Goal: Task Accomplishment & Management: Manage account settings

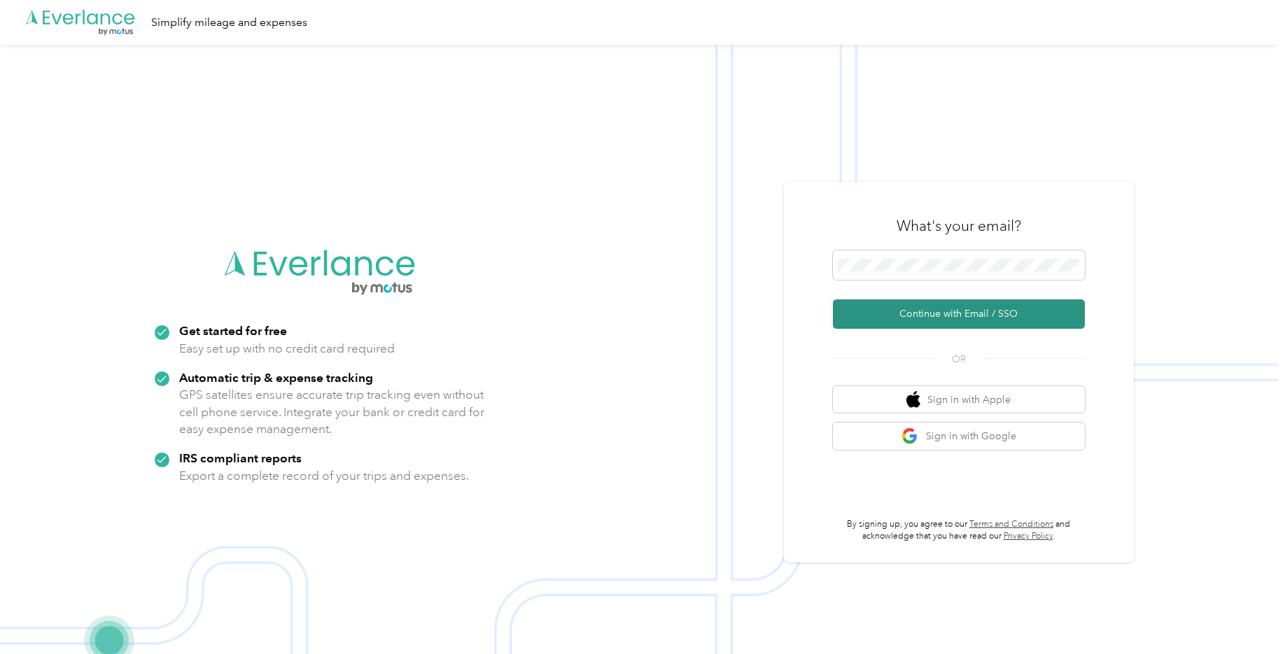
click at [956, 307] on button "Continue with Email / SSO" at bounding box center [959, 313] width 252 height 29
click at [975, 321] on button "Continue with Email / SSO" at bounding box center [959, 313] width 252 height 29
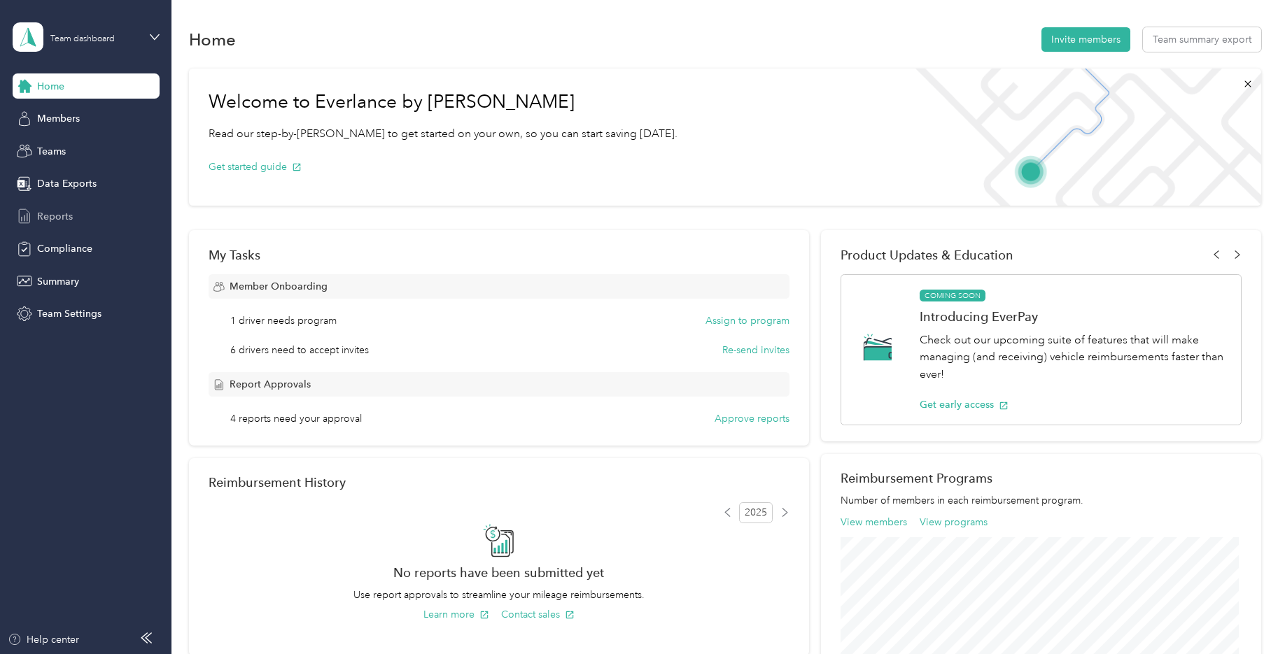
click at [62, 218] on span "Reports" at bounding box center [55, 216] width 36 height 15
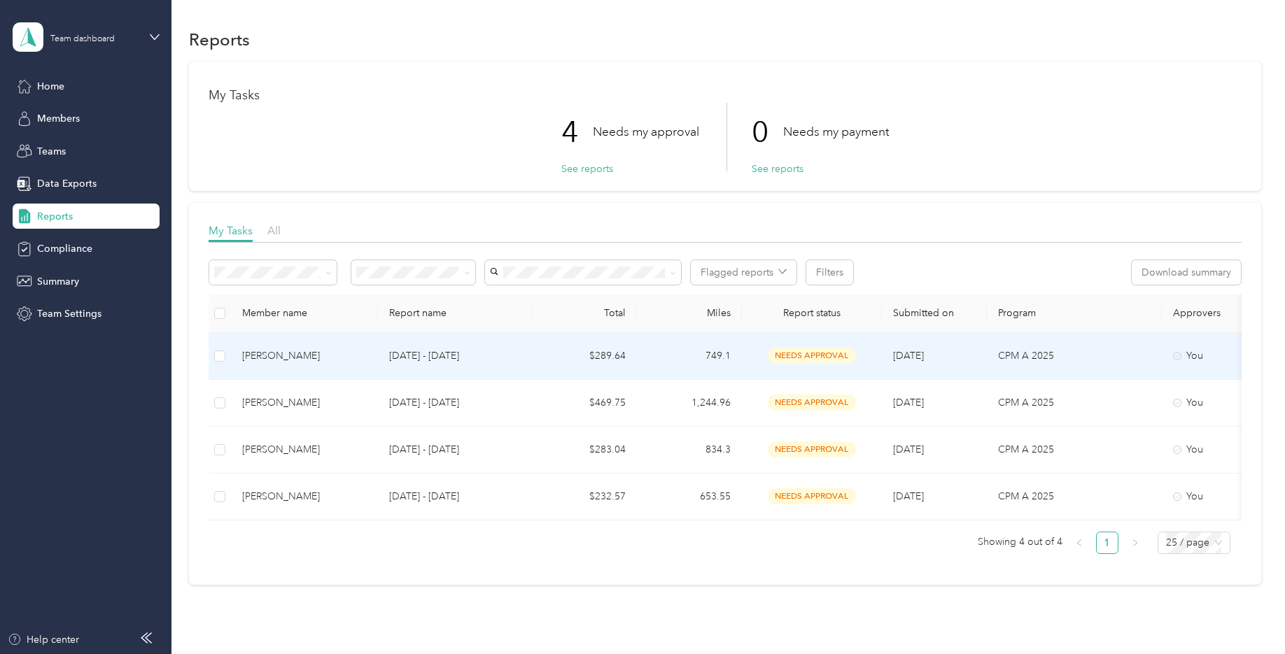
click at [348, 360] on div "Jennifer Morrow" at bounding box center [304, 355] width 125 height 15
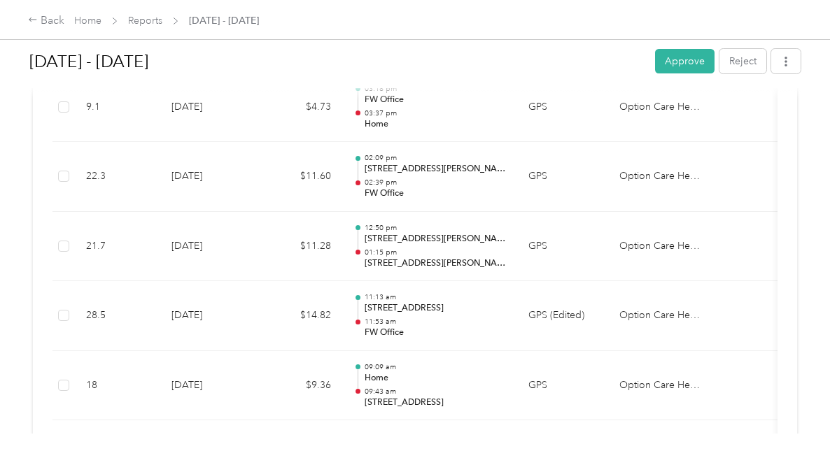
scroll to position [420, 0]
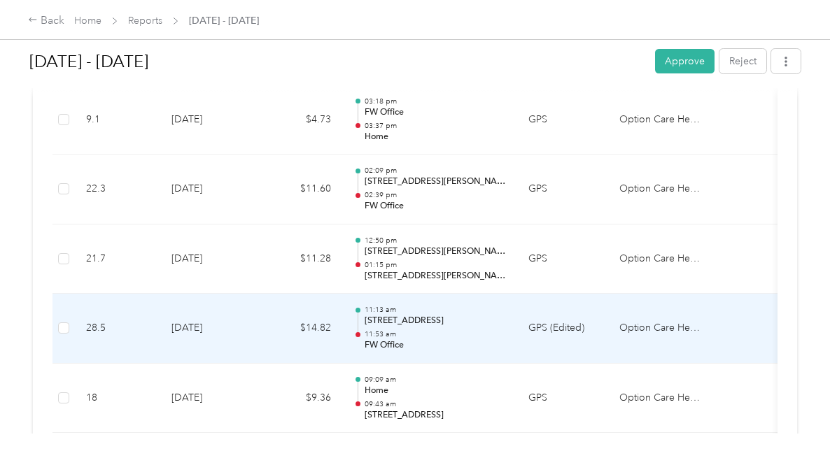
click at [479, 320] on p "5200 Golden Triangle Blvd, Far North Fort Worth, Fort Worth, TX" at bounding box center [435, 321] width 141 height 13
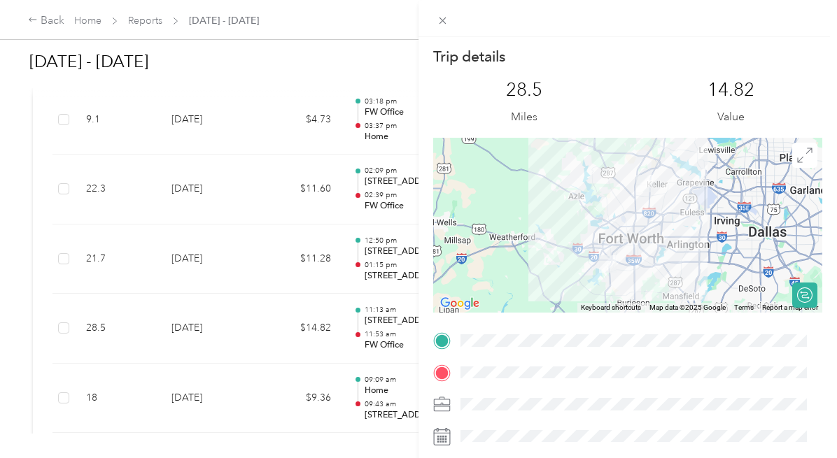
click at [256, 433] on div "Trip details This trip cannot be edited because it is either under review, appr…" at bounding box center [418, 229] width 837 height 458
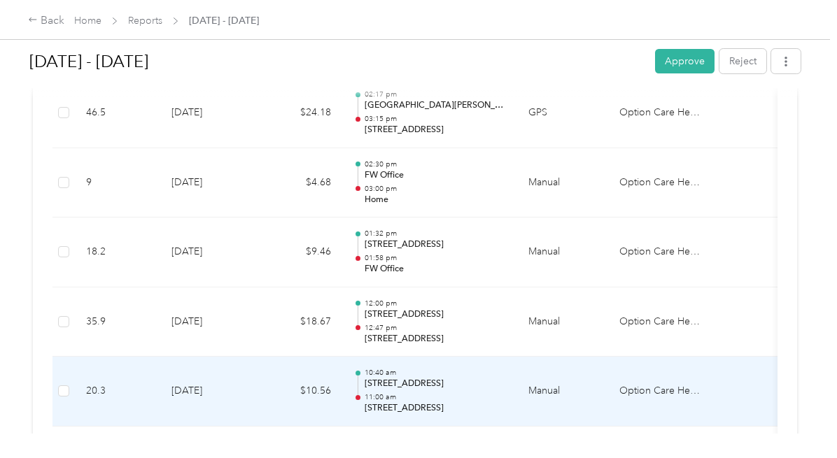
scroll to position [1819, 0]
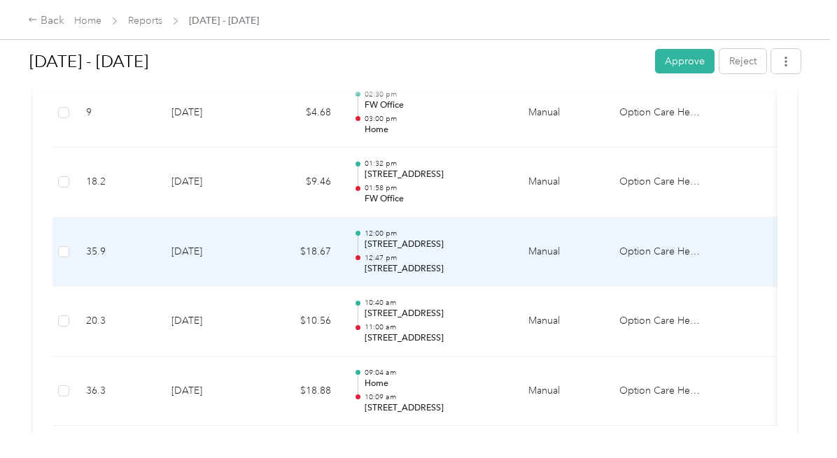
click at [462, 253] on p "12:47 pm" at bounding box center [435, 258] width 141 height 10
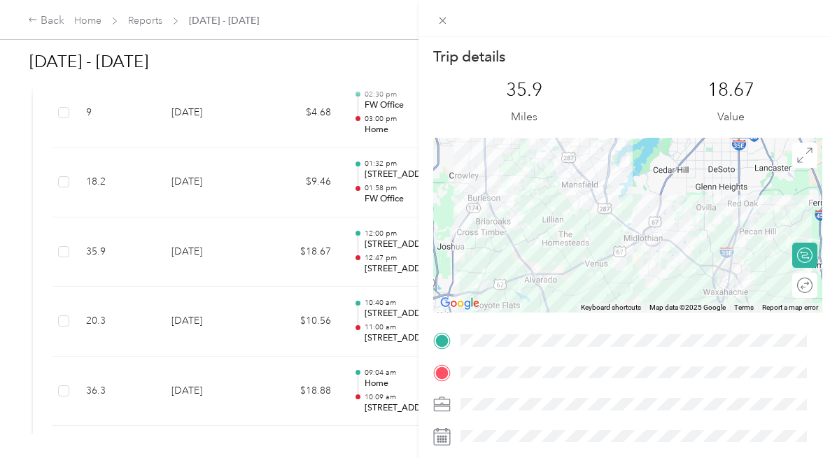
click at [381, 76] on div "Trip details This trip cannot be edited because it is either under review, appr…" at bounding box center [418, 229] width 837 height 458
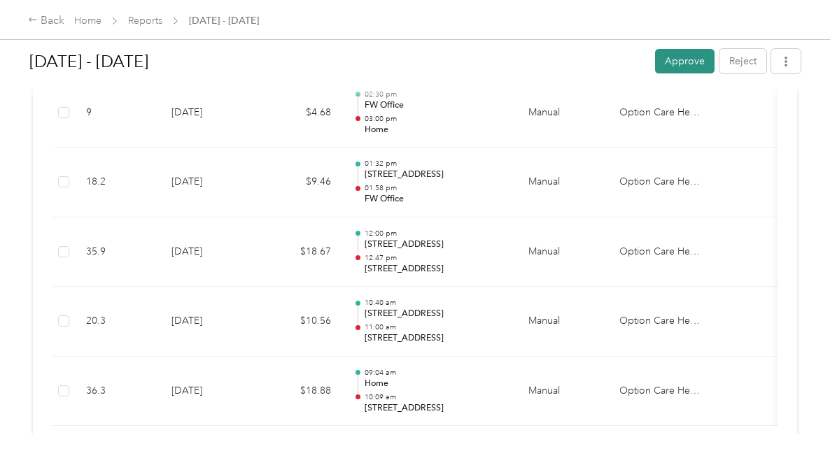
click at [676, 59] on button "Approve" at bounding box center [684, 61] width 59 height 24
click at [32, 15] on icon at bounding box center [33, 20] width 10 height 10
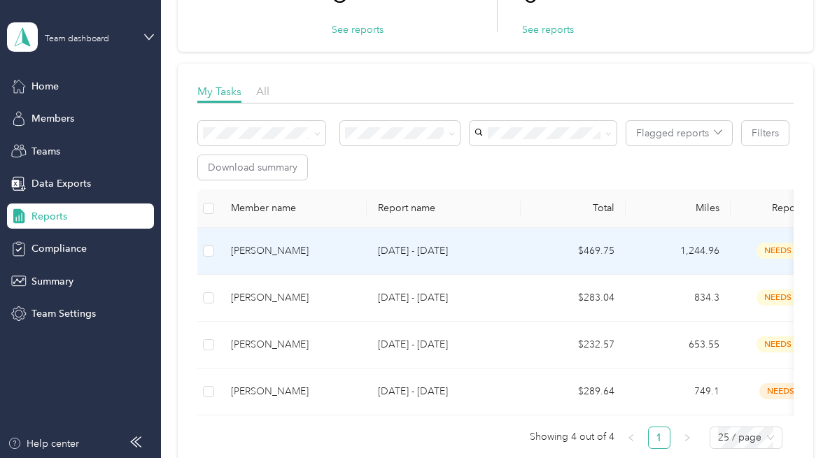
scroll to position [140, 0]
click at [266, 251] on div "Donna Corley" at bounding box center [293, 250] width 125 height 15
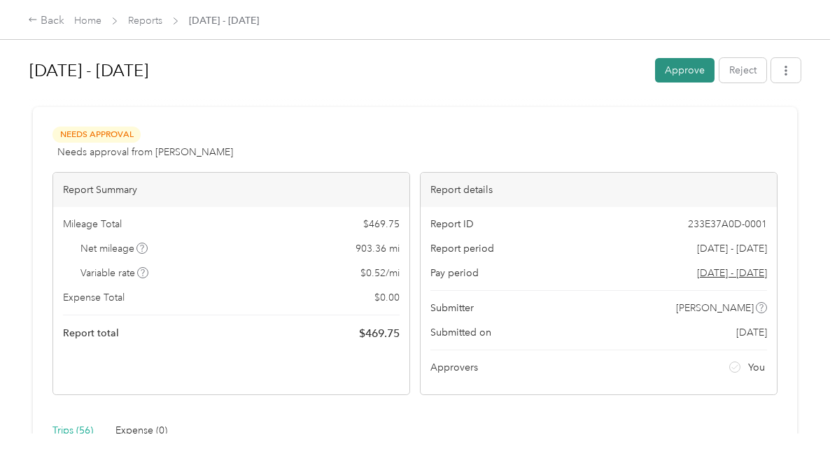
click at [682, 70] on button "Approve" at bounding box center [684, 70] width 59 height 24
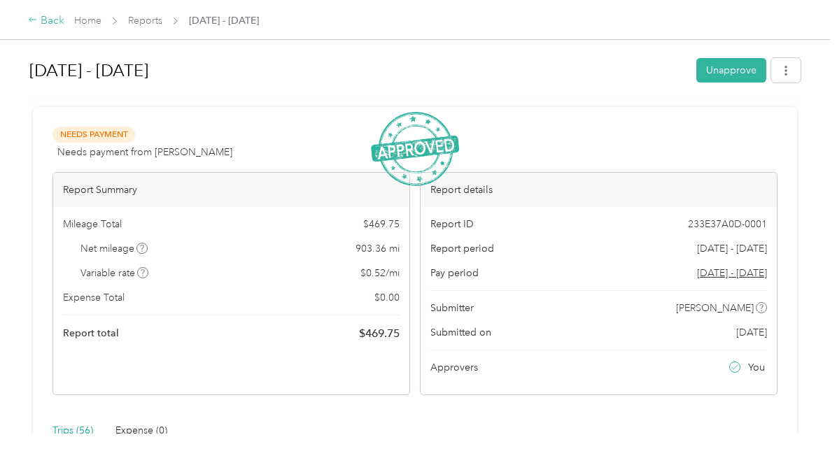
click at [51, 15] on div "Back" at bounding box center [46, 21] width 36 height 17
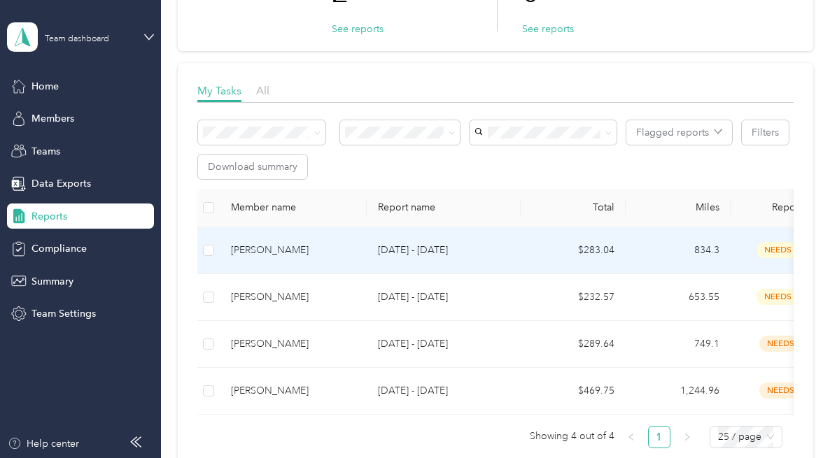
click at [270, 255] on div "Whitney Shakespeare" at bounding box center [293, 250] width 125 height 15
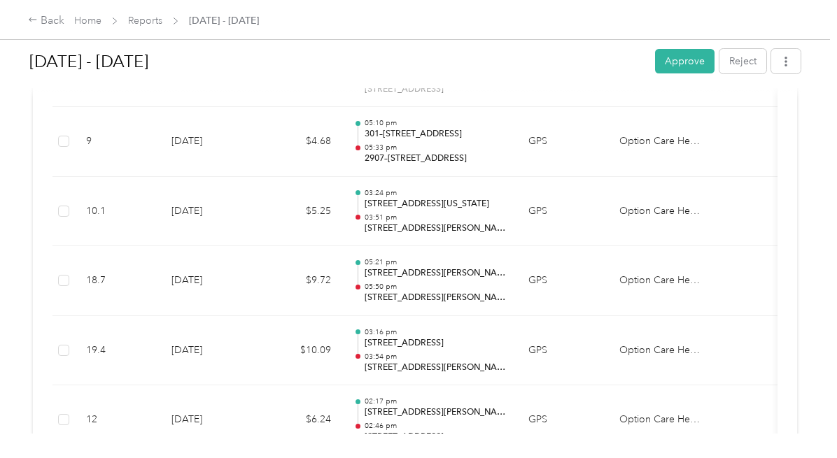
scroll to position [2092, 0]
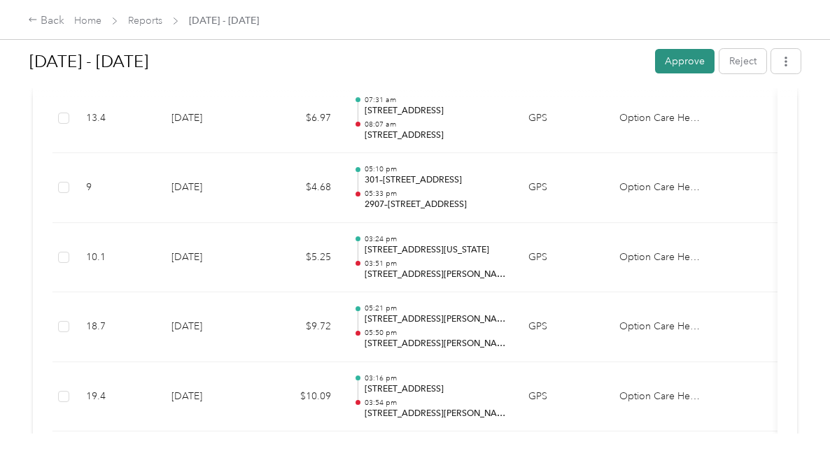
click at [686, 70] on button "Approve" at bounding box center [684, 61] width 59 height 24
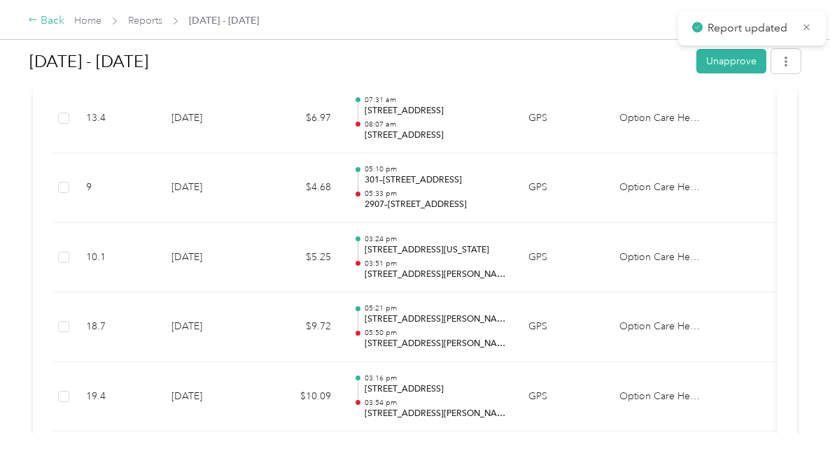
click at [56, 20] on div "Back" at bounding box center [46, 21] width 36 height 17
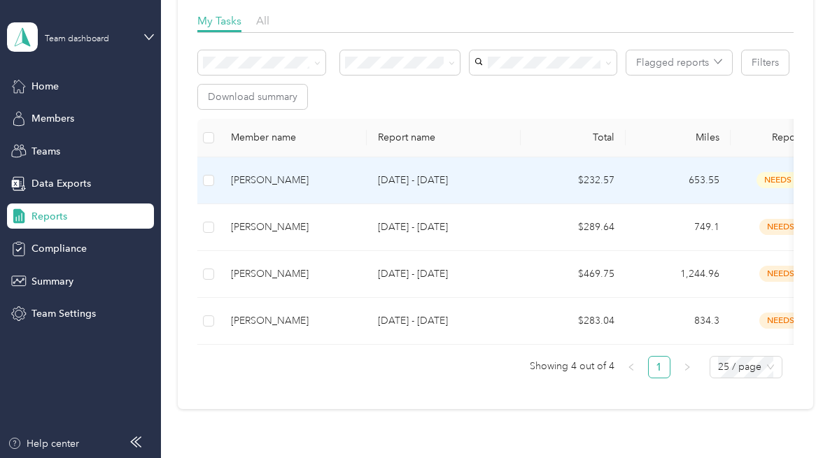
click at [250, 178] on div "Teresa Kall" at bounding box center [293, 180] width 125 height 15
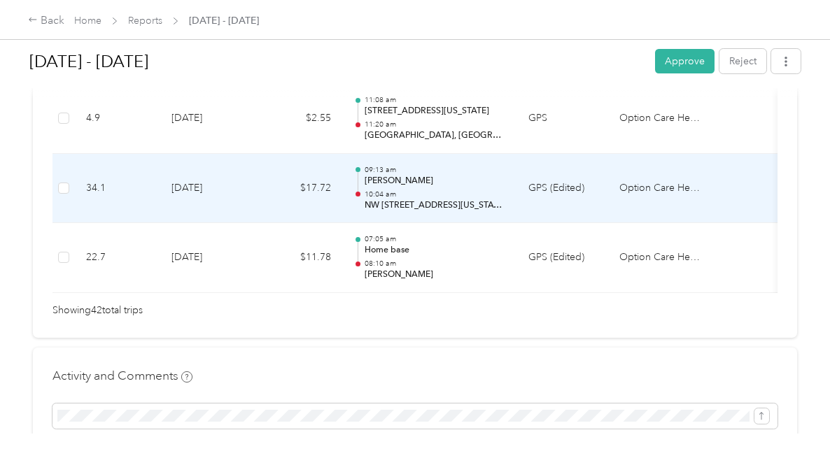
scroll to position [3149, 0]
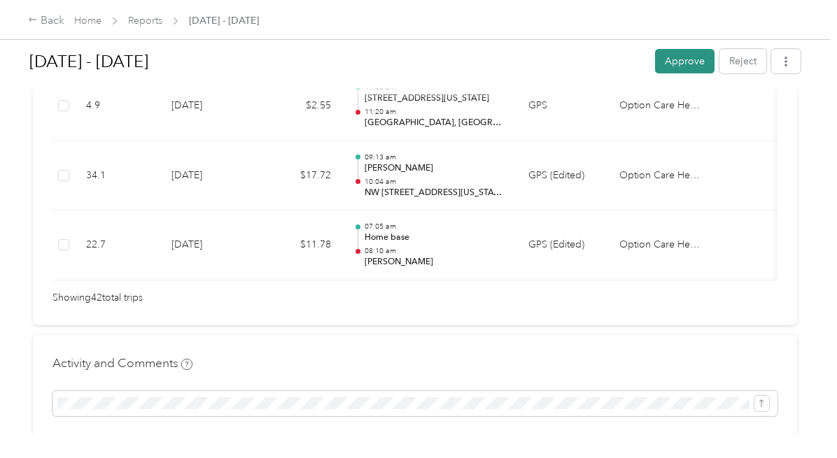
click at [674, 62] on button "Approve" at bounding box center [684, 61] width 59 height 24
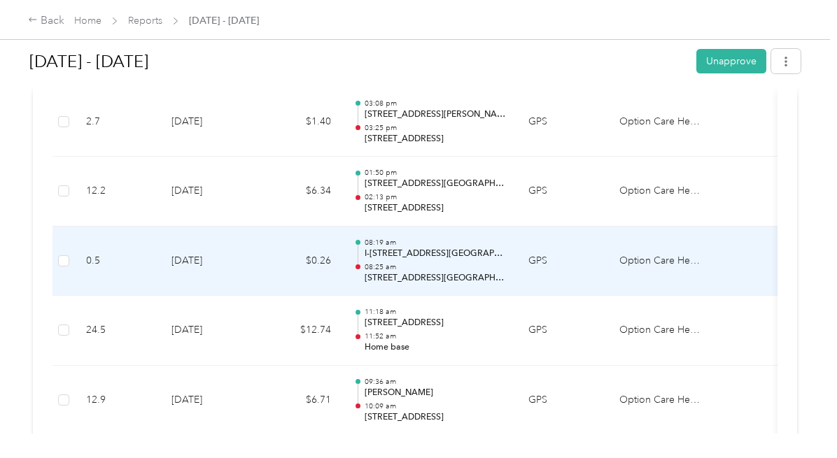
scroll to position [1539, 0]
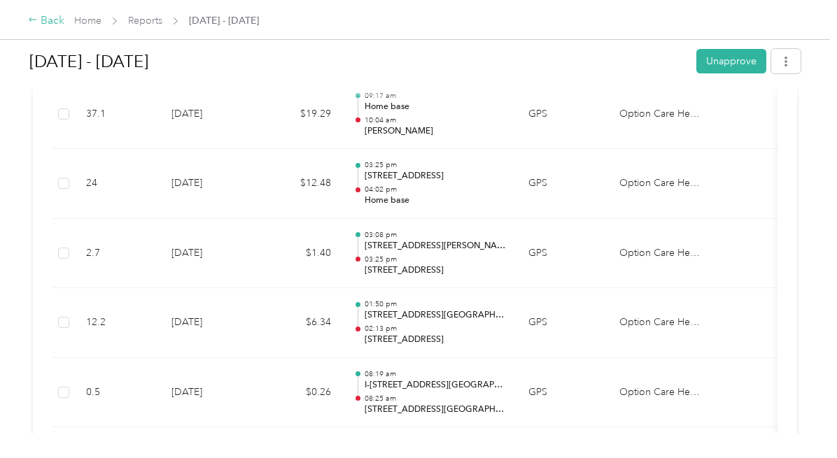
click at [50, 19] on div "Back" at bounding box center [46, 21] width 36 height 17
